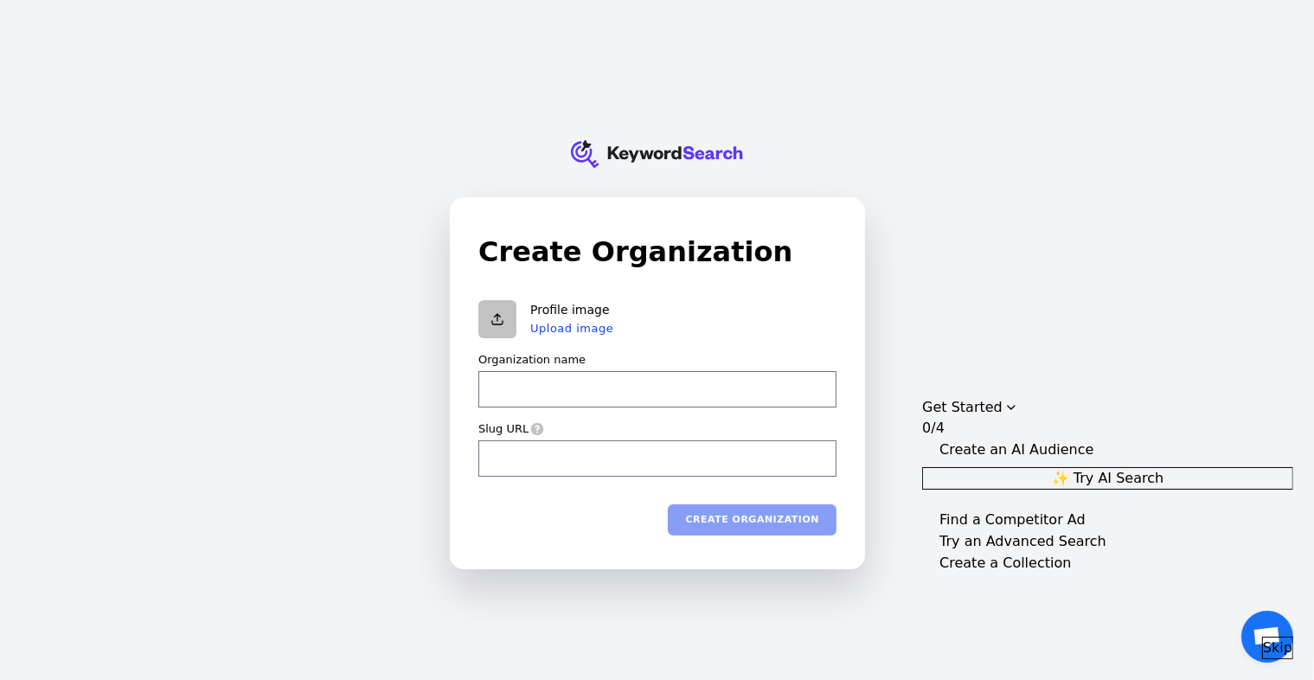
click at [740, 398] on input "Organization name" at bounding box center [657, 389] width 358 height 36
type input "x"
type input "xb"
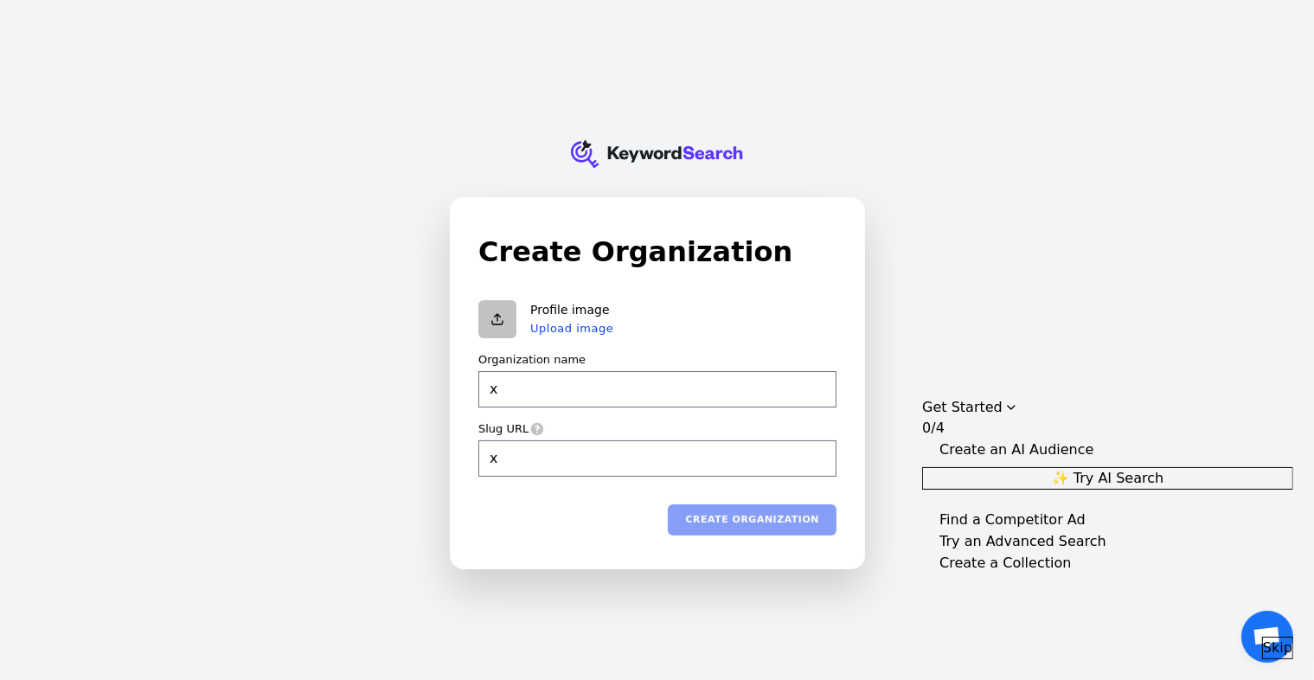
type input "xb"
type input "xbdu"
type input "xbduy"
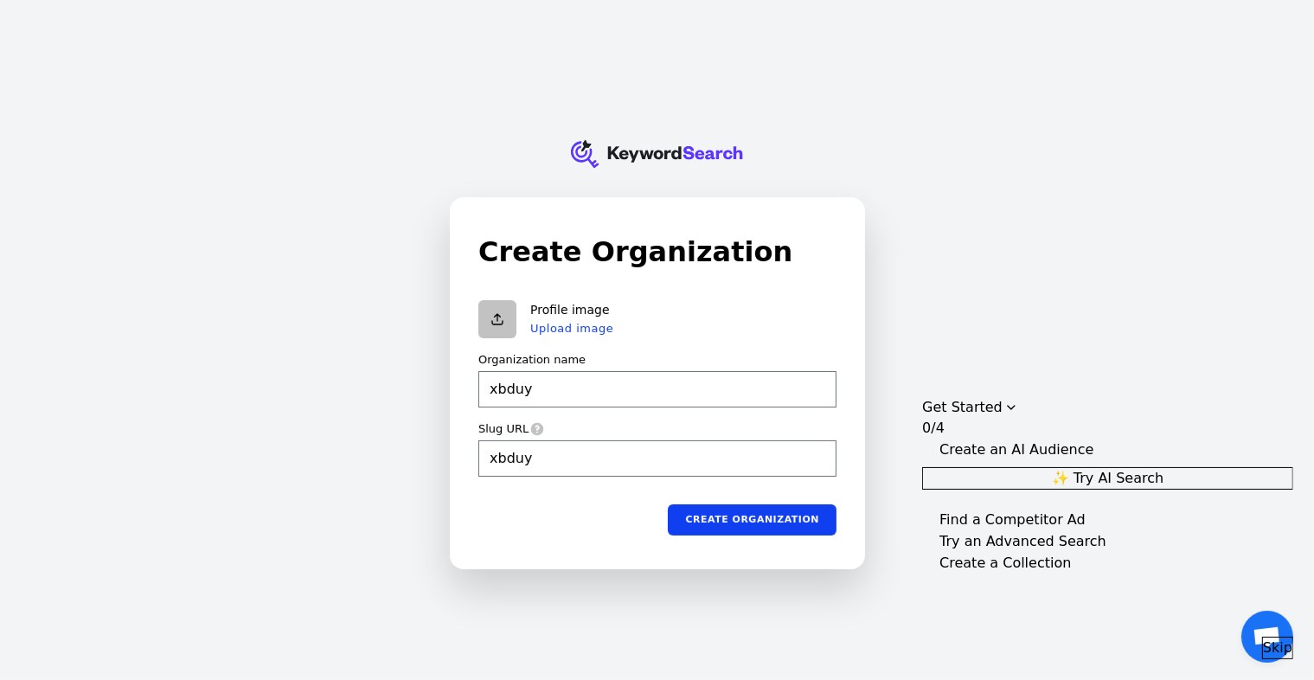
type input "xbduyv"
click at [764, 508] on button "Create organization" at bounding box center [752, 519] width 169 height 31
type input "xbduyv"
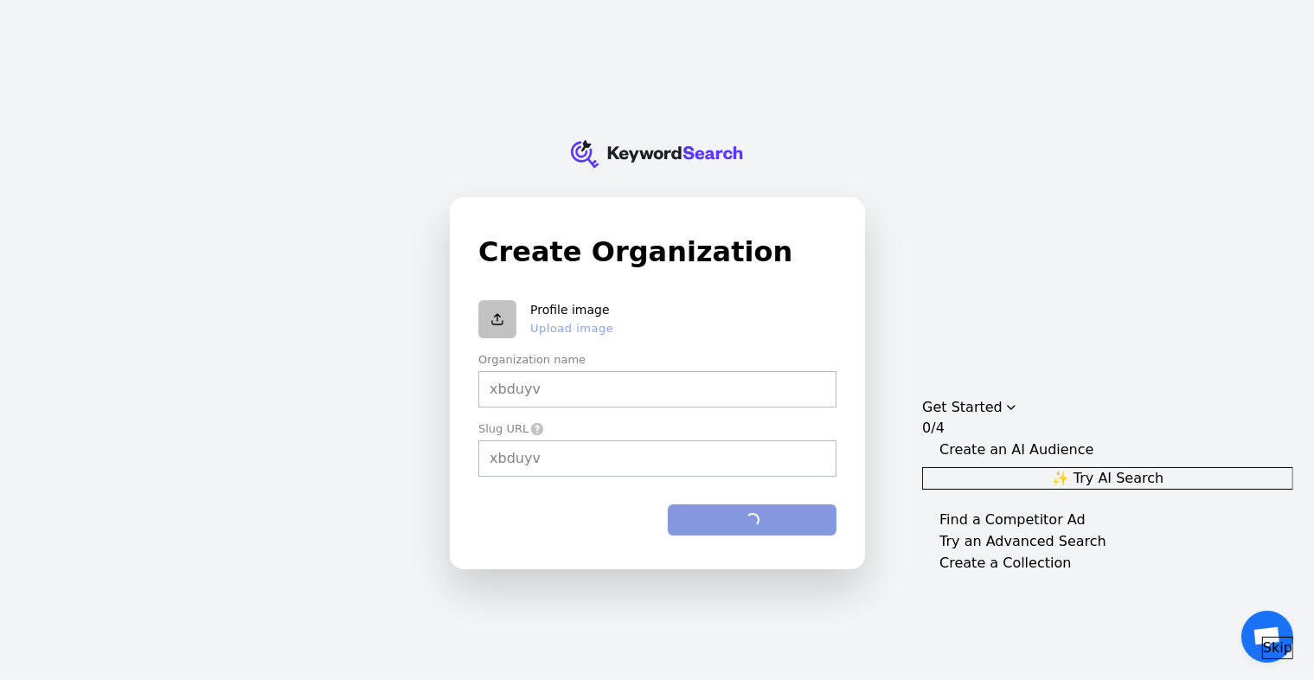
type input "xbduyv"
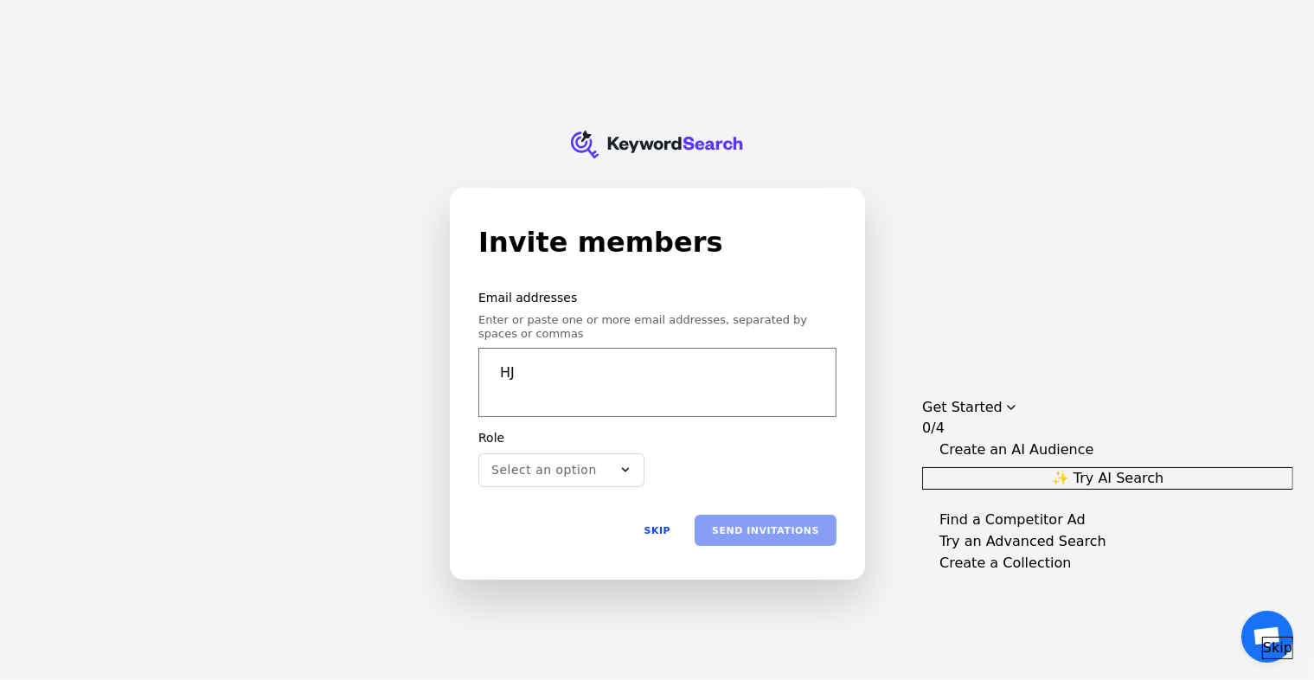
type input "H"
type input "[EMAIL_ADDRESS][DOMAIN_NAME]"
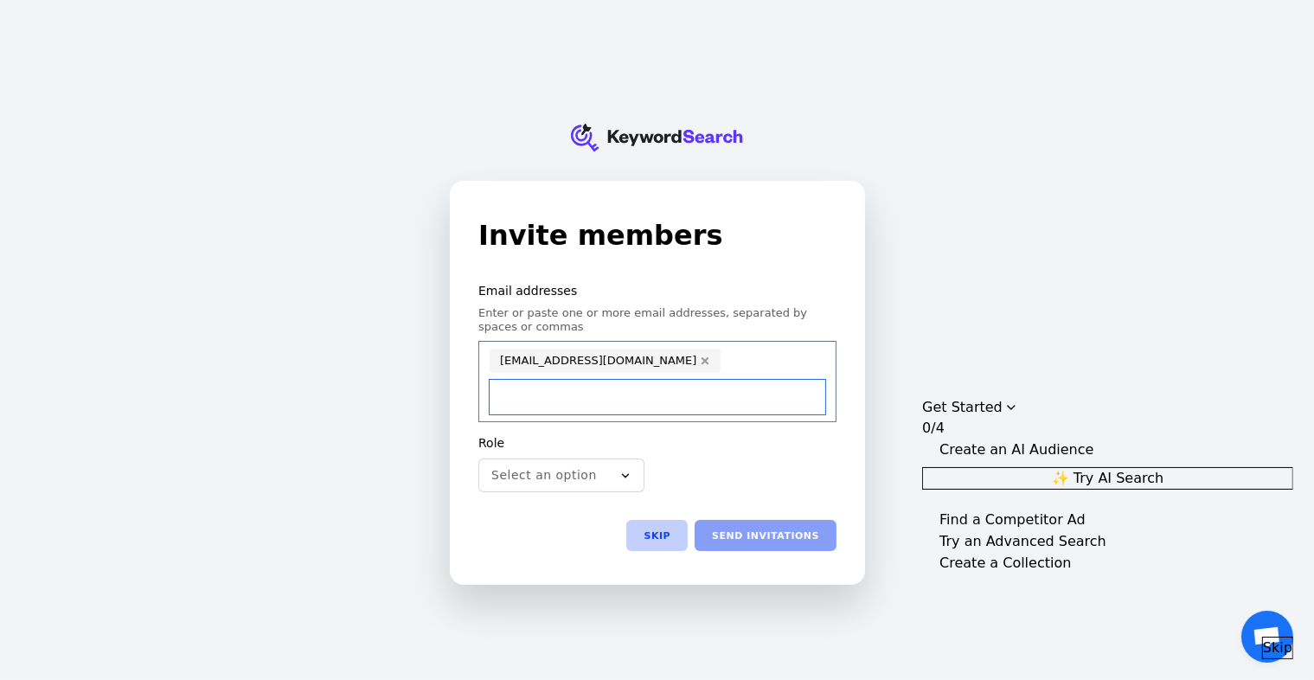
click at [677, 523] on button "Skip" at bounding box center [656, 536] width 61 height 31
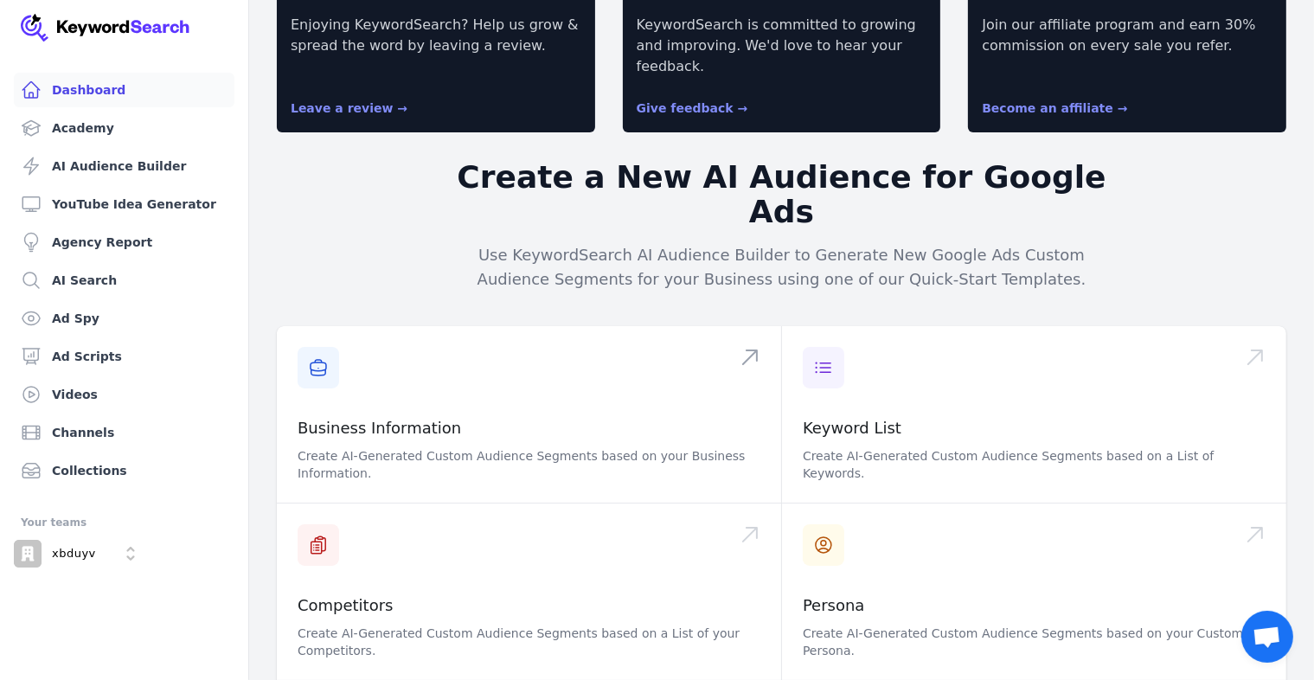
scroll to position [151, 0]
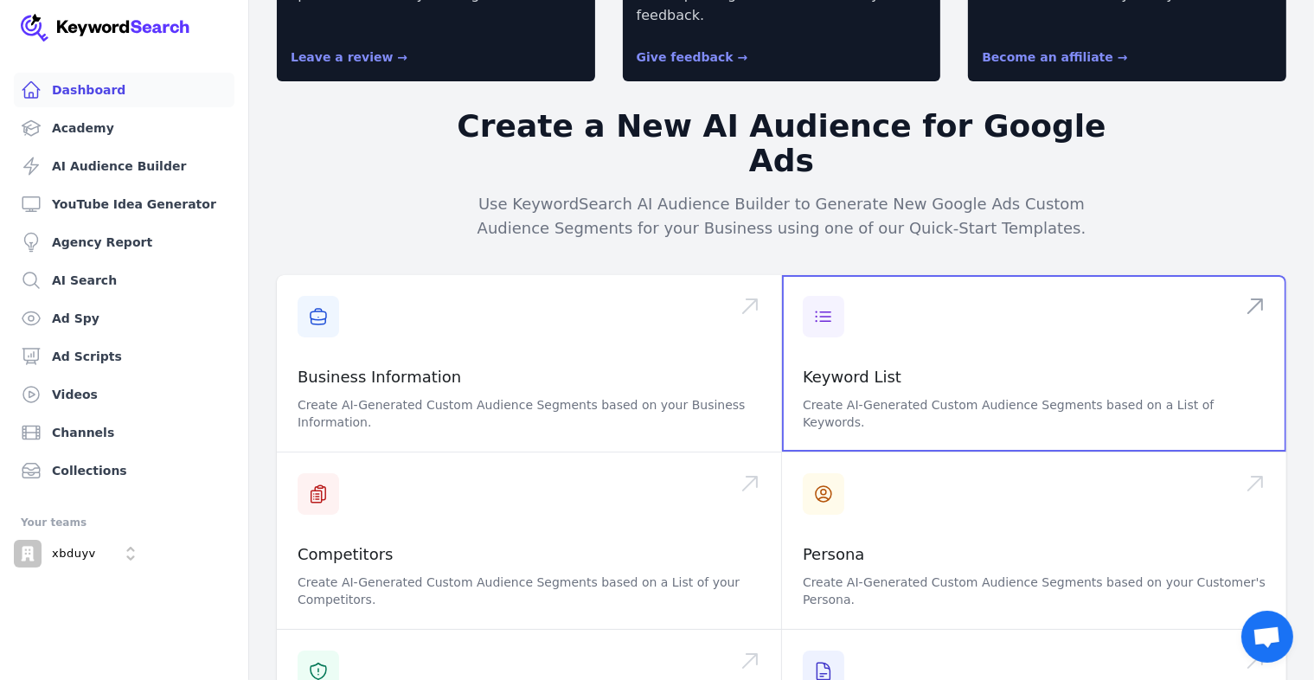
click at [928, 275] on span at bounding box center [1034, 363] width 504 height 177
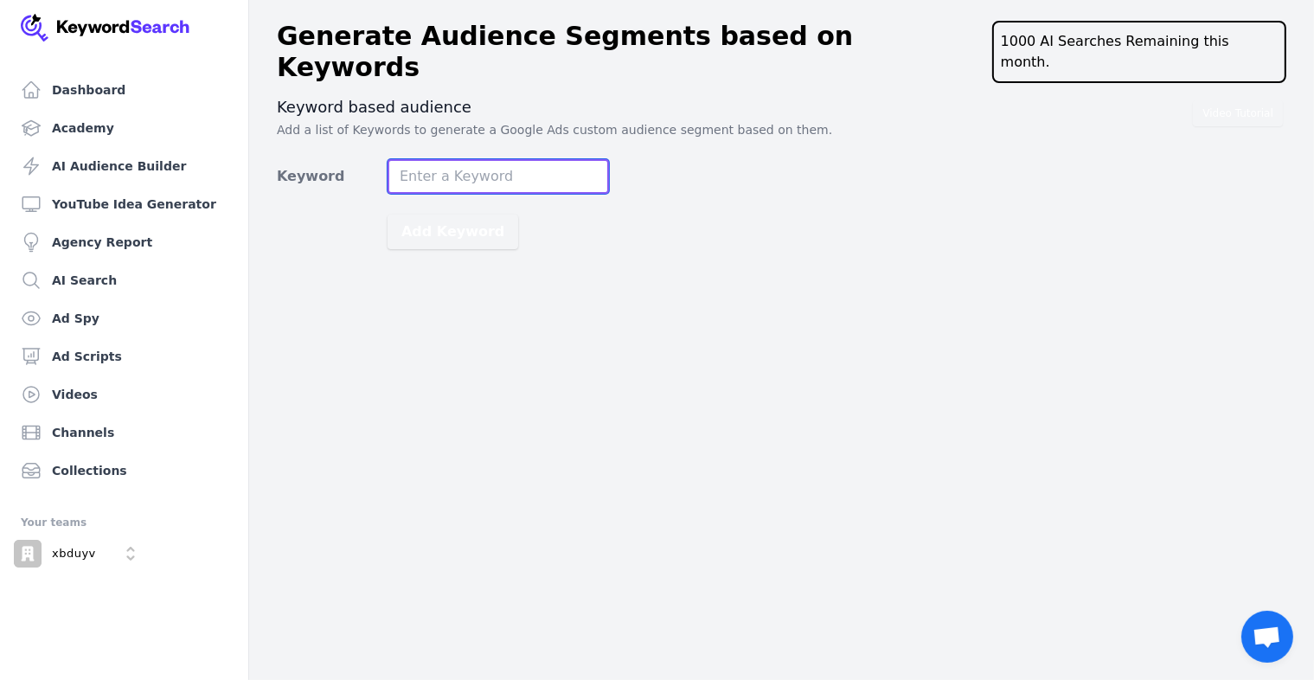
click at [492, 159] on input "Keyword" at bounding box center [498, 176] width 221 height 35
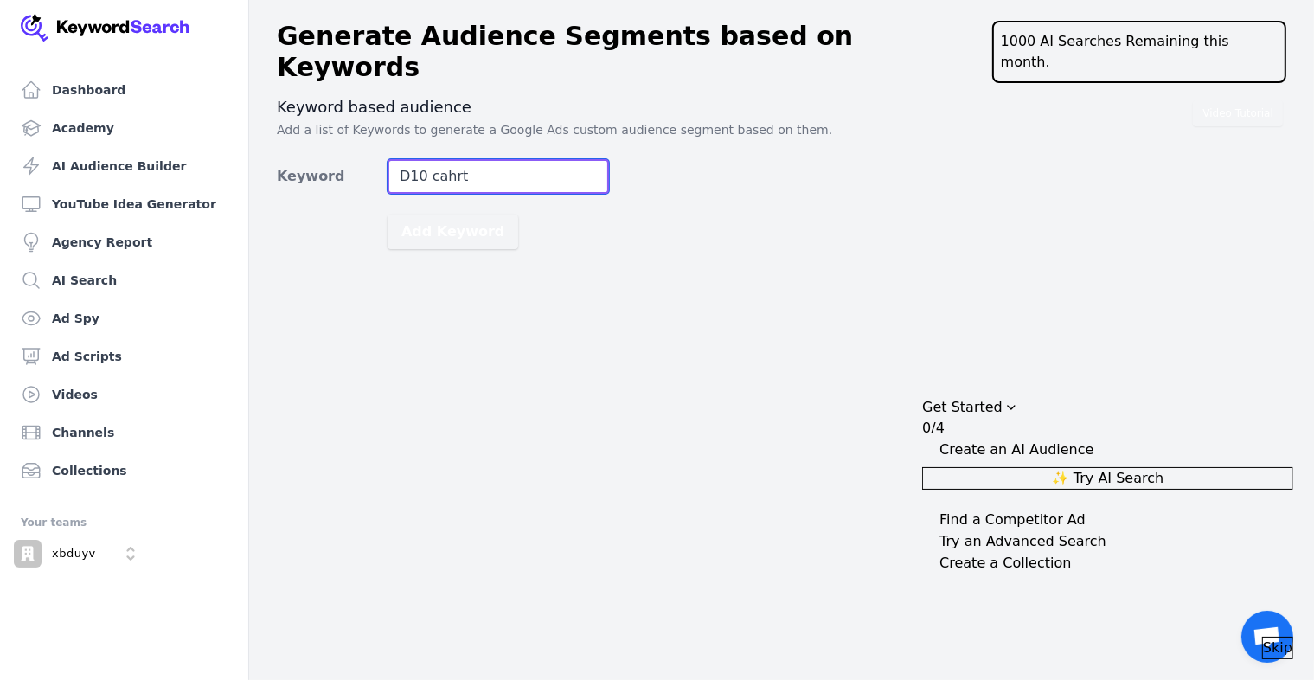
type input "D10 cahrt"
click at [388, 215] on button "Add Keyword" at bounding box center [453, 232] width 131 height 35
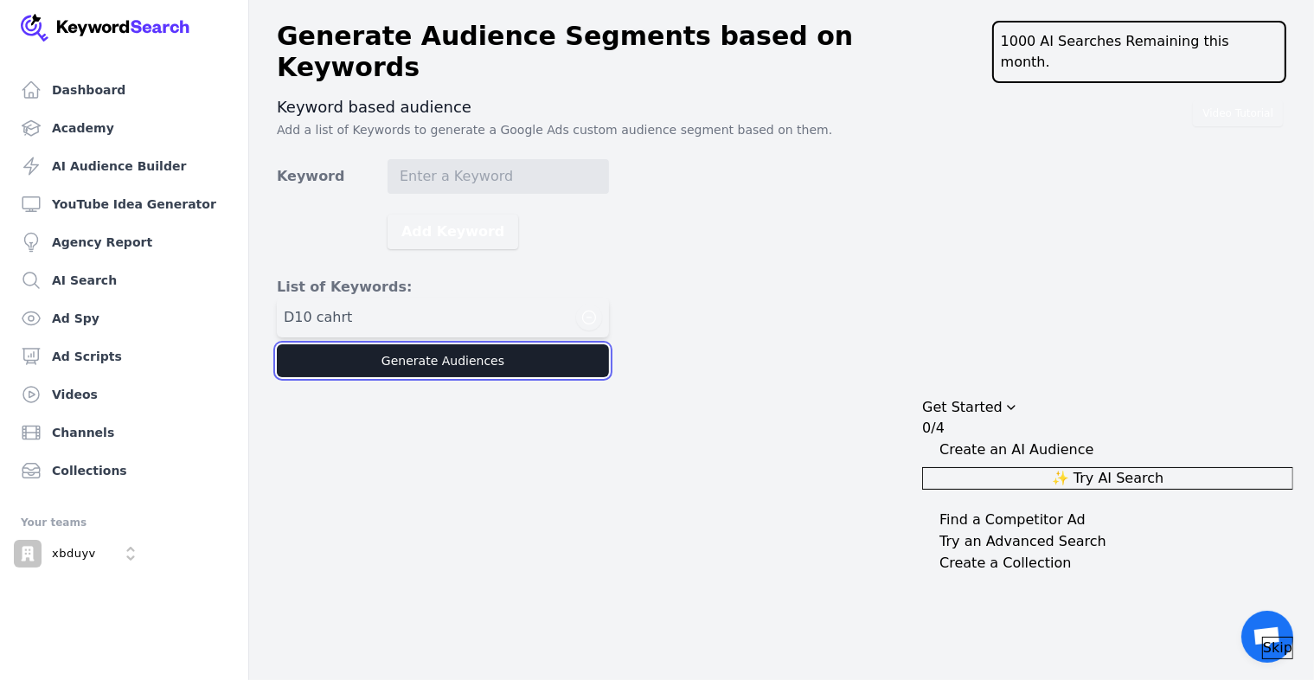
click at [445, 344] on button "Generate Audiences" at bounding box center [443, 360] width 332 height 33
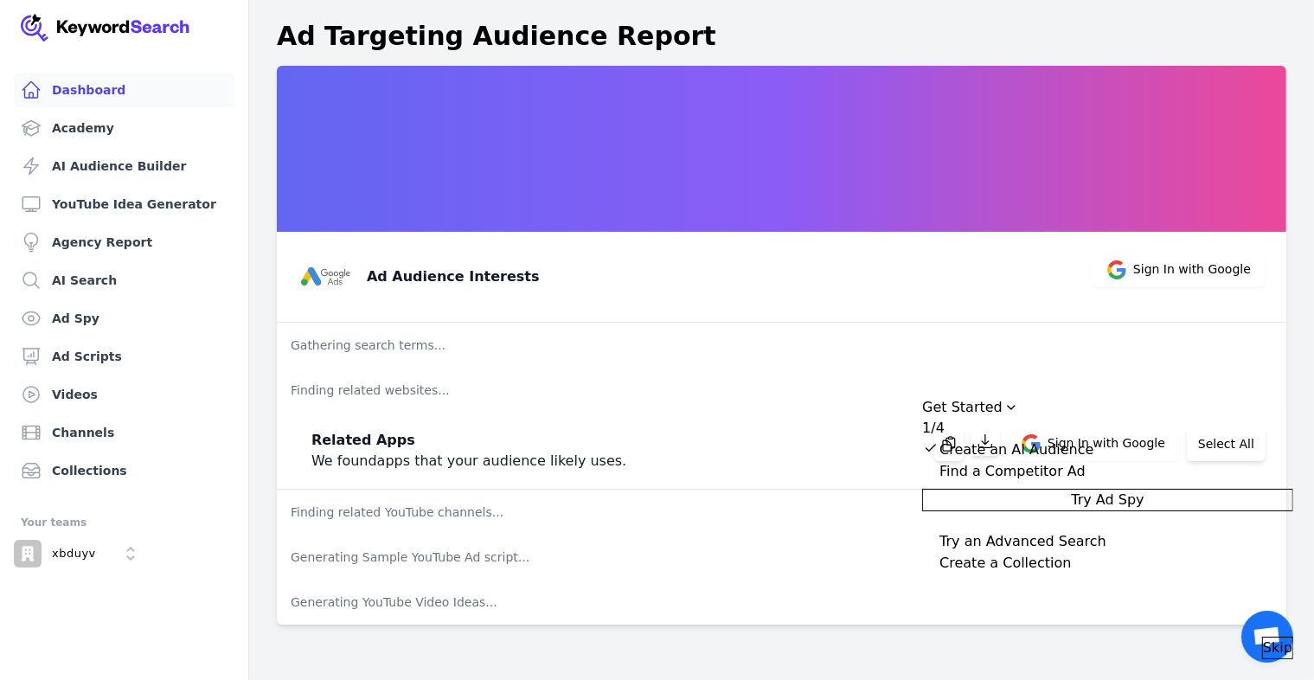
click at [107, 93] on link "Dashboard" at bounding box center [124, 90] width 221 height 35
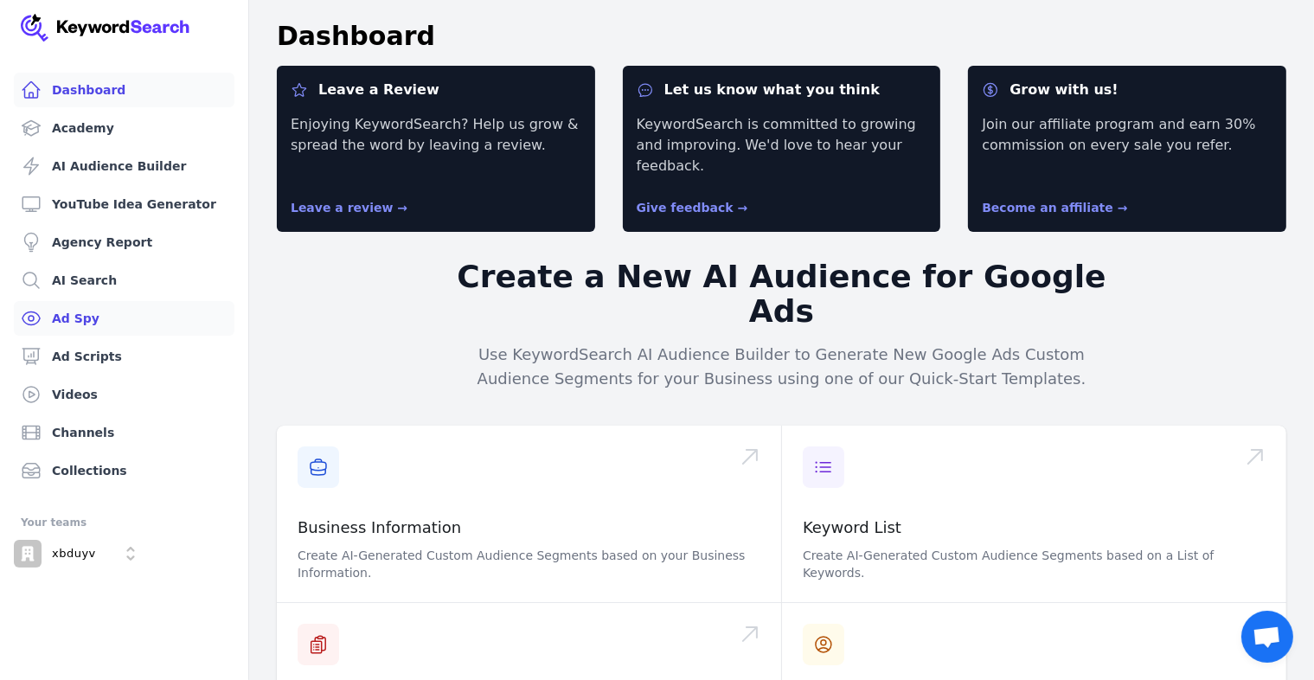
click at [135, 332] on link "Ad Spy" at bounding box center [124, 318] width 221 height 35
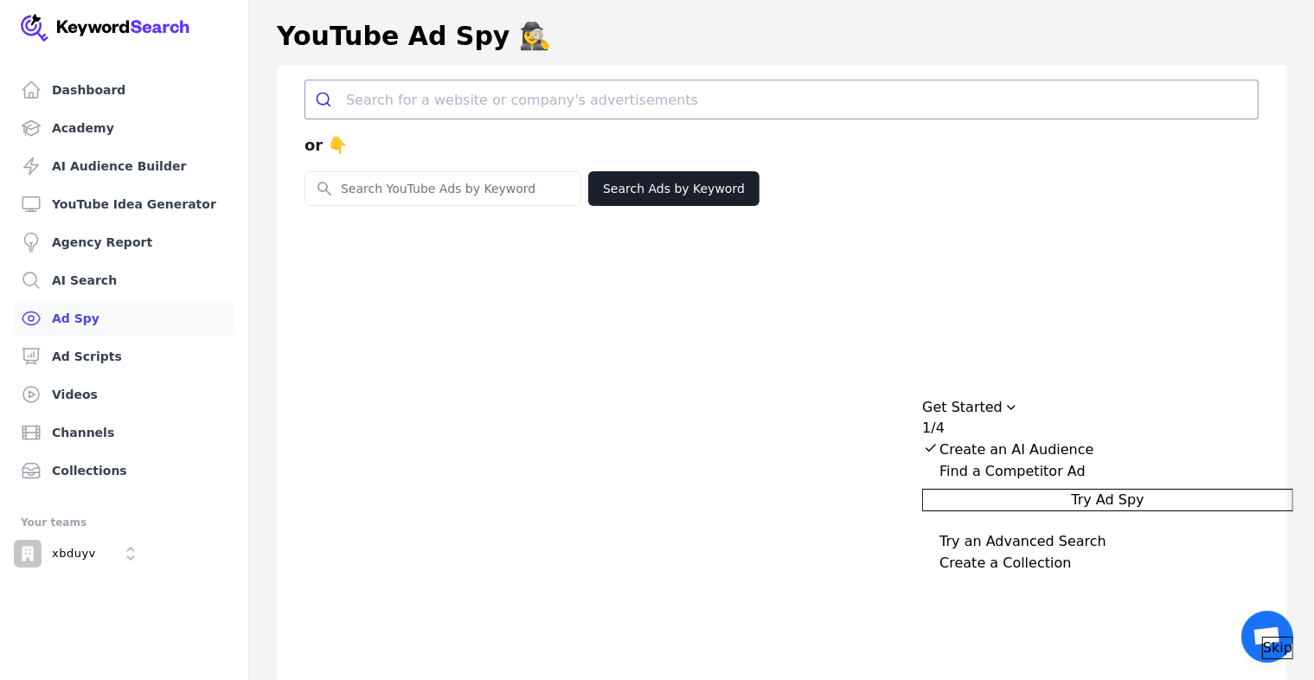
click at [135, 332] on link "Ad Spy" at bounding box center [124, 318] width 221 height 35
click at [114, 383] on link "Videos" at bounding box center [124, 394] width 221 height 35
